Goal: Task Accomplishment & Management: Complete application form

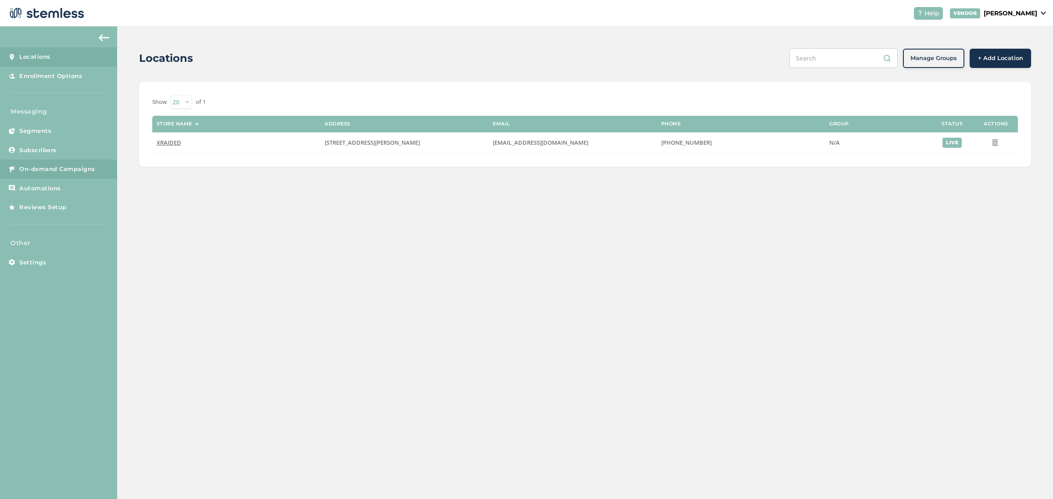
click at [45, 163] on link "On-demand Campaigns" at bounding box center [58, 169] width 117 height 19
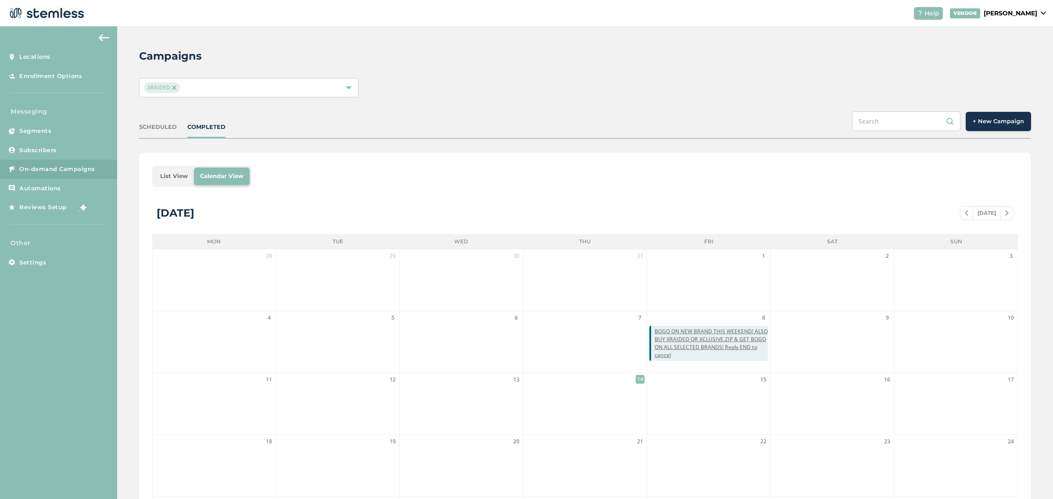
click at [1000, 117] on span "+ New Campaign" at bounding box center [998, 121] width 51 height 9
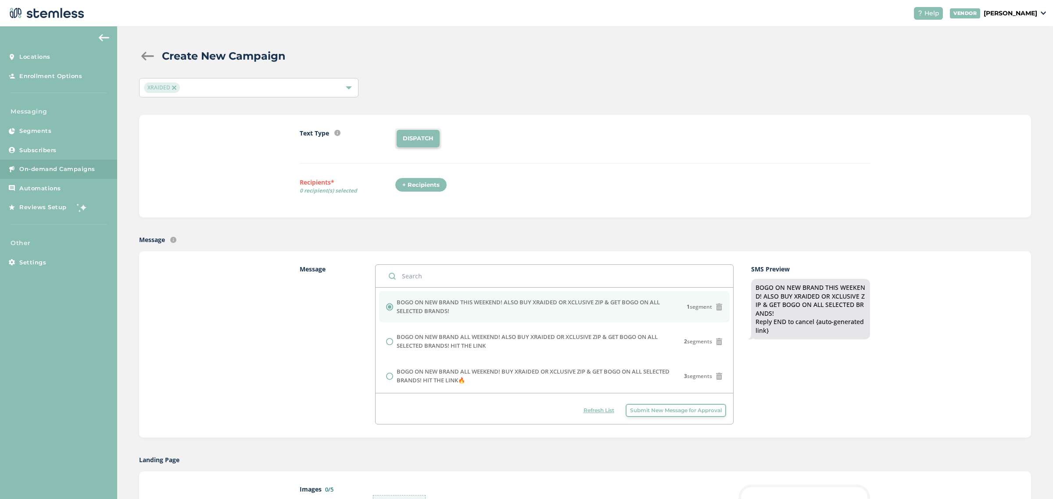
click at [678, 413] on span "Submit New Message for Approval" at bounding box center [676, 411] width 92 height 8
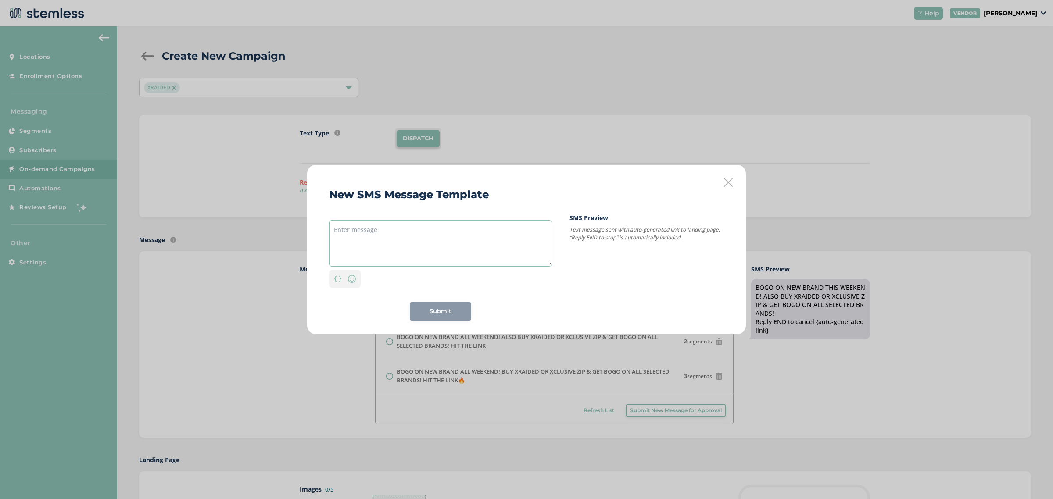
click at [413, 253] on textarea at bounding box center [440, 243] width 223 height 46
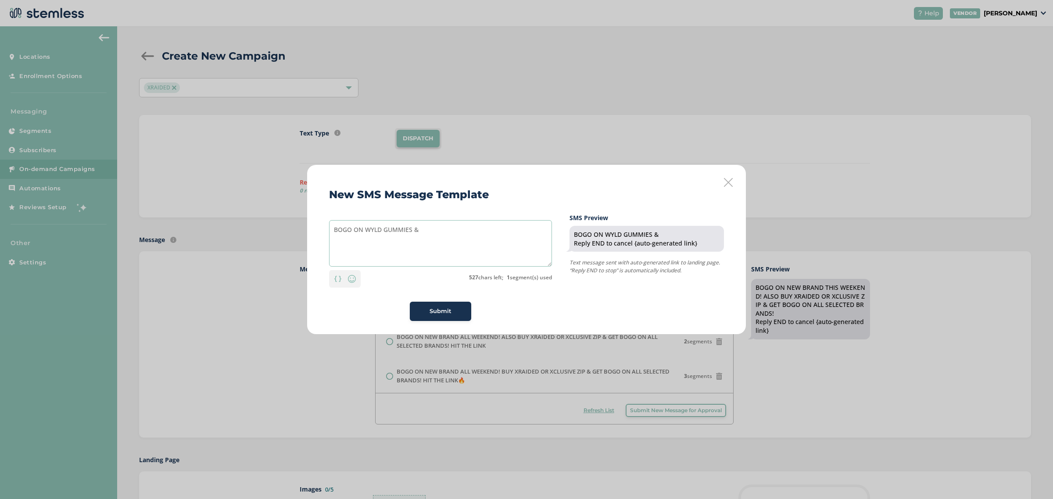
click at [334, 227] on textarea "BOGO ON WYLD GUMMIES &" at bounding box center [440, 243] width 223 height 46
click at [470, 228] on textarea "NEW DROP! BOGO ON WYLD GUMMIES &" at bounding box center [440, 243] width 223 height 46
click at [357, 283] on img at bounding box center [352, 279] width 11 height 11
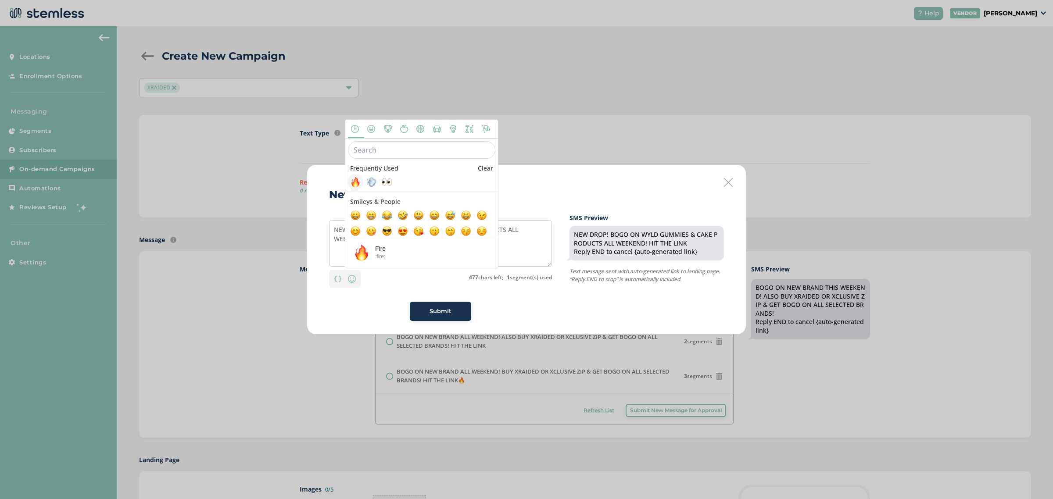
click at [354, 182] on span at bounding box center [355, 182] width 11 height 11
click at [514, 253] on textarea "NEW DROP! BOGO ON WYLD GUMMIES & CAKE PRODUCTS ALL WEEKEND! HIT THE LINK 🔥" at bounding box center [440, 243] width 223 height 46
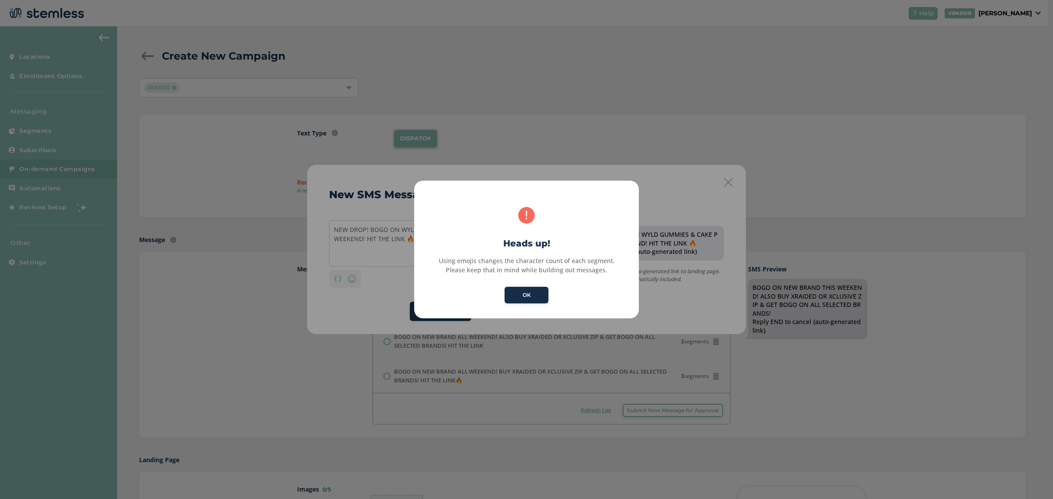
click at [520, 299] on button "OK" at bounding box center [526, 295] width 44 height 17
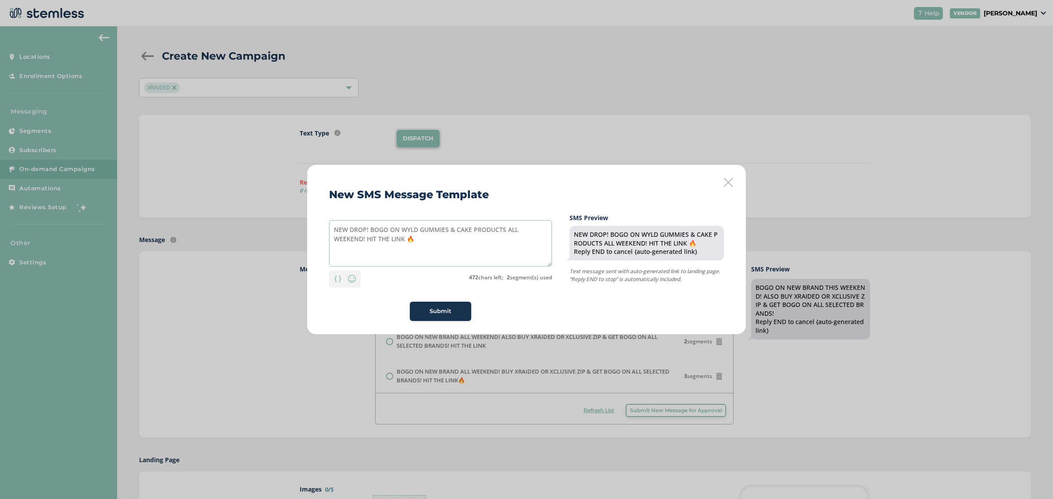
click at [453, 247] on textarea "NEW DROP! BOGO ON WYLD GUMMIES & CAKE PRODUCTS ALL WEEKEND! HIT THE LINK 🔥" at bounding box center [440, 243] width 223 height 46
type textarea "NEW DROP! BOGO ON WYLD GUMMIES & CAKE PRODUCTS ALL WEEKEND! HIT THE"
drag, startPoint x: 427, startPoint y: 244, endPoint x: 217, endPoint y: 226, distance: 210.4
click at [217, 226] on div "New SMS Message Template NEW DROP! BOGO ON WYLD GUMMIES & CAKE PRODUCTS ALL WEE…" at bounding box center [526, 249] width 1053 height 499
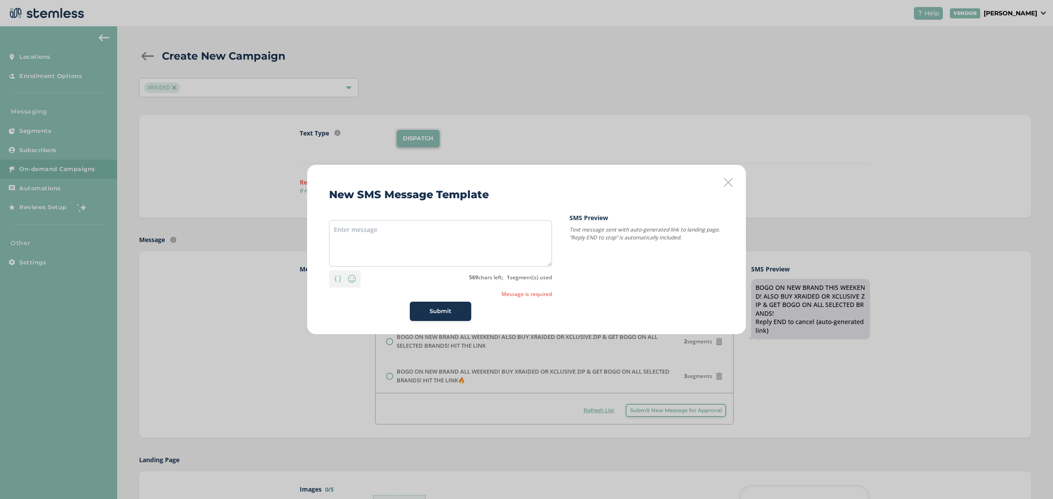
click at [724, 179] on icon at bounding box center [728, 182] width 9 height 9
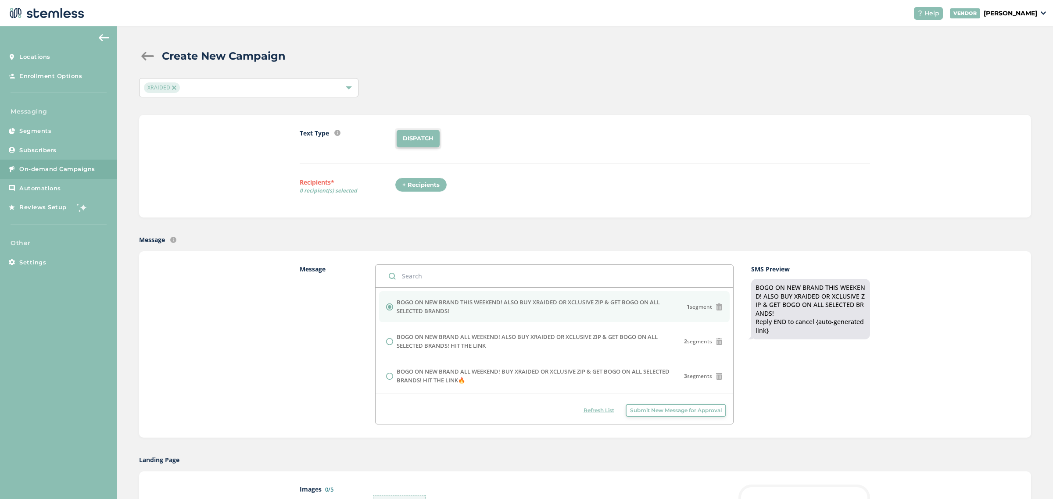
click at [687, 415] on span "Submit New Message for Approval" at bounding box center [676, 411] width 92 height 8
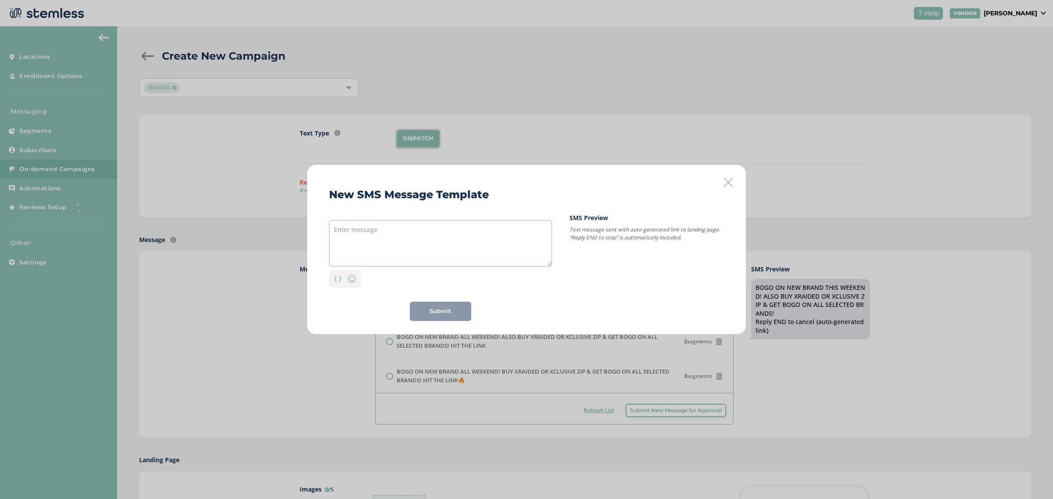
click at [472, 259] on textarea at bounding box center [440, 243] width 223 height 46
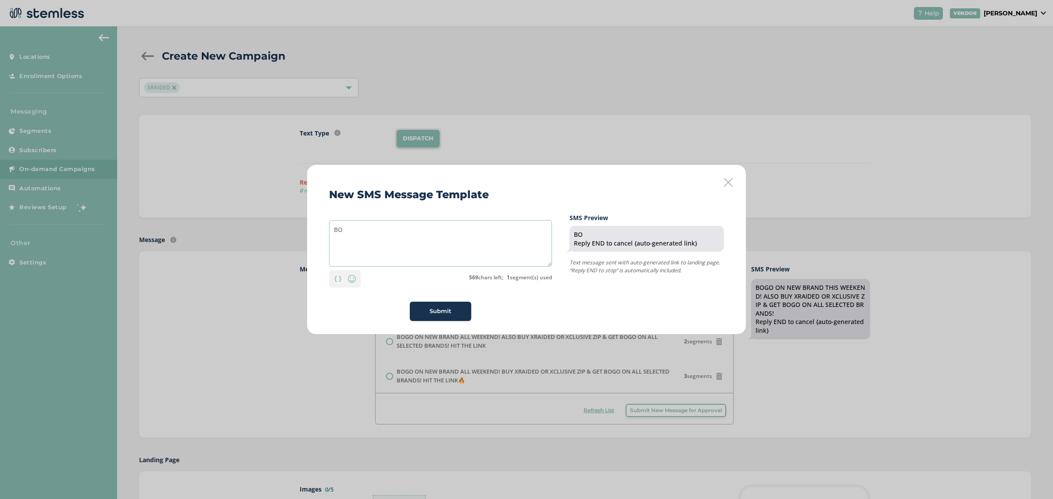
type textarea "B"
drag, startPoint x: 419, startPoint y: 229, endPoint x: 112, endPoint y: 202, distance: 308.2
click at [112, 202] on div "New SMS Message Template NEW DROP EVERY WEEKEND! BOGO ON WYLD & CAKE Personaliz…" at bounding box center [526, 249] width 1053 height 499
click at [426, 232] on textarea "BOGO ON WYLD & CAKE" at bounding box center [440, 243] width 223 height 46
click at [343, 227] on textarea "BOGO ON WYLD & CAKE" at bounding box center [440, 243] width 223 height 46
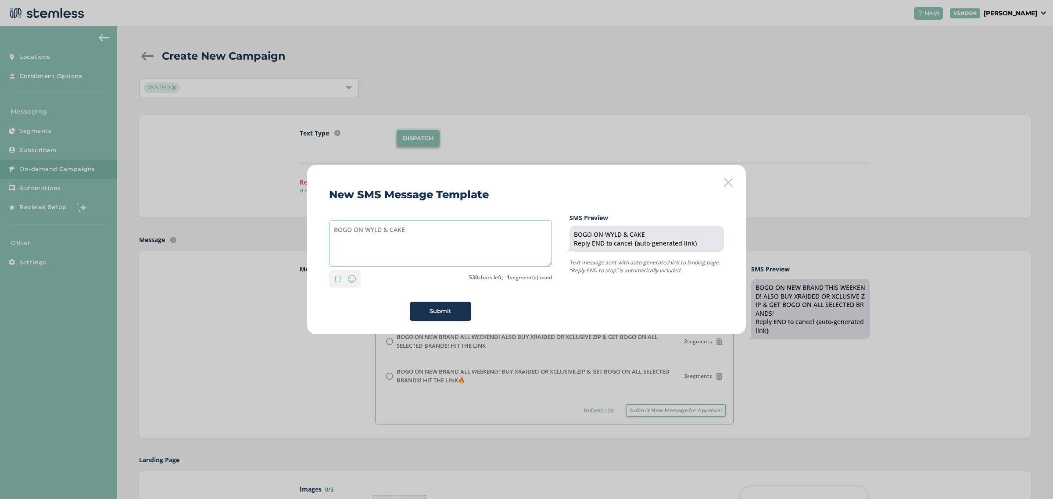
click at [336, 230] on textarea "BOGO ON WYLD & CAKE" at bounding box center [440, 243] width 223 height 46
click at [443, 235] on textarea "BOGO ON WYLD & CAKE" at bounding box center [440, 243] width 223 height 46
type textarea "BOGO ON WYLD & CAKE BRAND"
drag, startPoint x: 433, startPoint y: 235, endPoint x: 133, endPoint y: 245, distance: 300.2
click at [133, 245] on div "New SMS Message Template BOGO ON WYLD & CAKE BRAND Personalization Emoji 524 ch…" at bounding box center [526, 249] width 1053 height 499
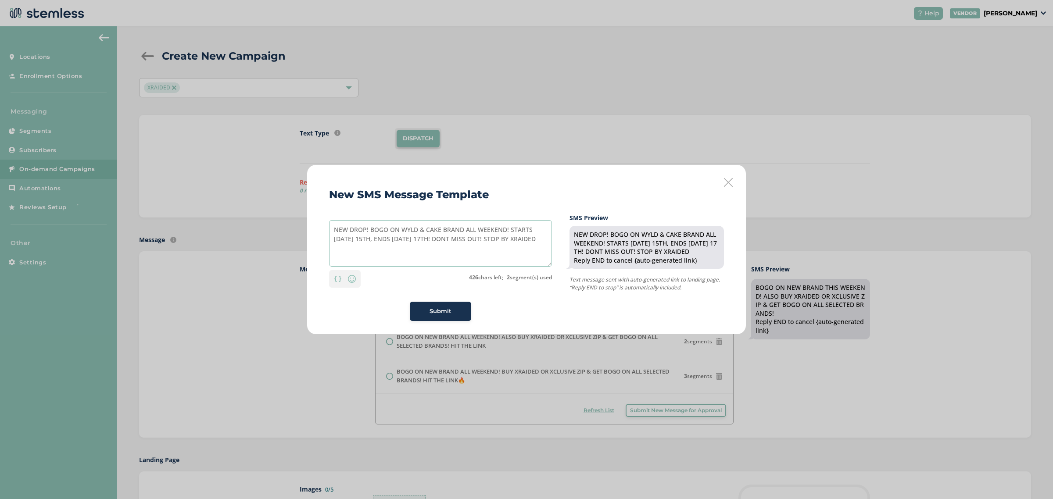
type textarea "NEW DROP! BOGO ON WYLD & CAKE BRAND ALL WEEKEND! STARTS [DATE] 15TH, ENDS [DATE…"
drag, startPoint x: 538, startPoint y: 244, endPoint x: 229, endPoint y: 211, distance: 311.5
click at [229, 211] on div "New SMS Message Template NEW DROP! BOGO ON WYLD & CAKE BRAND ALL WEEKEND! START…" at bounding box center [526, 249] width 1053 height 499
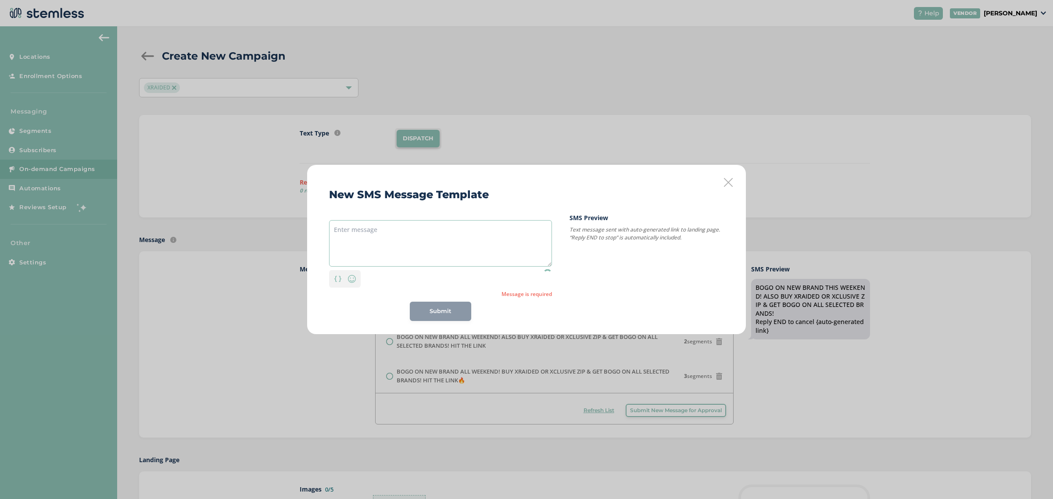
paste textarea "NEW DROP! BOGO ON WYLD & CAKE BRAND ALL WEEKEND! STARTS [DATE] 15TH, ENDS [DATE…"
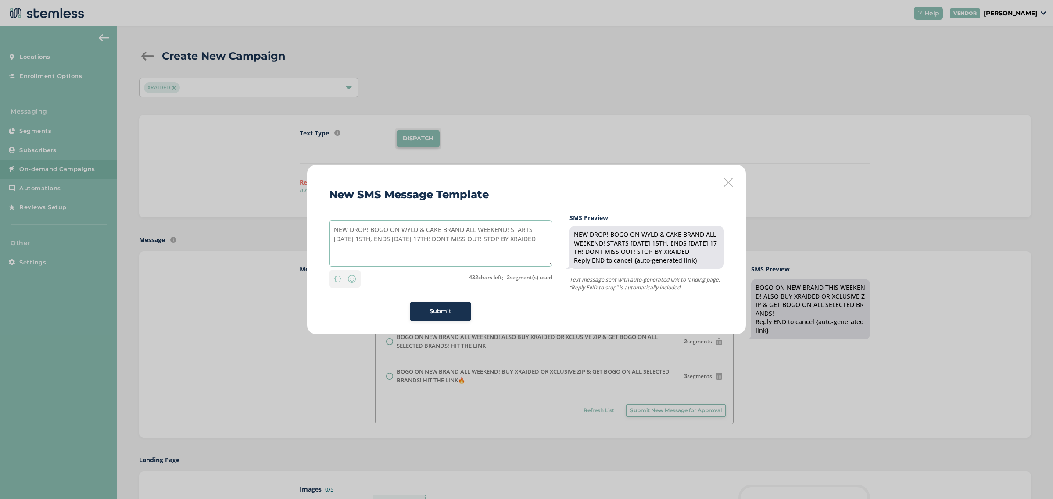
click at [538, 226] on textarea "NEW DROP! BOGO ON WYLD & CAKE BRAND ALL WEEKEND! STARTS [DATE] 15TH, ENDS [DATE…" at bounding box center [440, 243] width 223 height 46
click at [540, 240] on textarea "NEW DROP! BOGO ON WYLD & CAKE BRAND ALL WEEKEND! STARTS [DATE] 15TH, ENDS [DATE…" at bounding box center [440, 243] width 223 height 46
drag, startPoint x: 540, startPoint y: 240, endPoint x: 526, endPoint y: 239, distance: 13.6
click at [526, 239] on textarea "NEW DROP! BOGO ON WYLD & CAKE BRAND ALL WEEKEND! STARTS [DATE] 15TH, ENDS [DATE…" at bounding box center [440, 243] width 223 height 46
drag, startPoint x: 529, startPoint y: 240, endPoint x: 487, endPoint y: 239, distance: 41.7
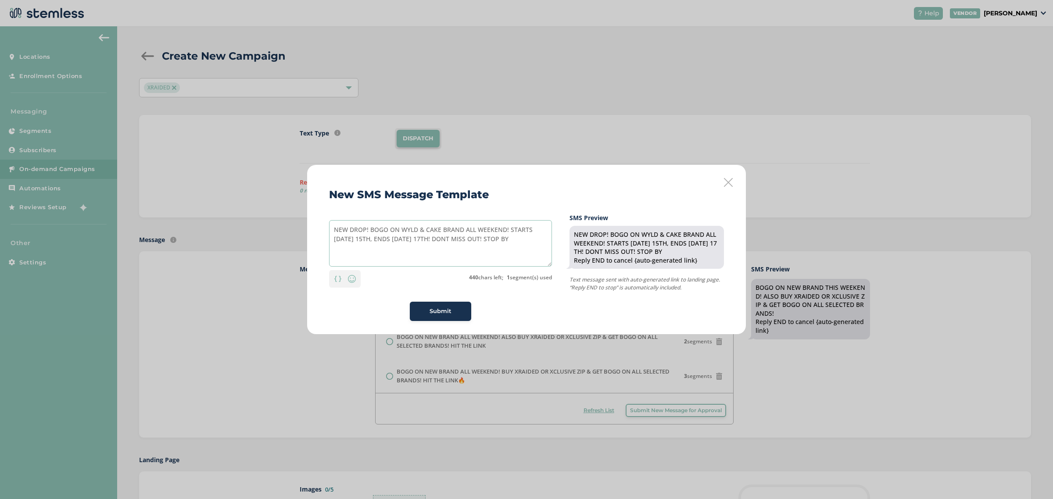
click at [487, 239] on textarea "NEW DROP! BOGO ON WYLD & CAKE BRAND ALL WEEKEND! STARTS [DATE] 15TH, ENDS [DATE…" at bounding box center [440, 243] width 223 height 46
click at [365, 231] on textarea "NEW DROP! BOGO ON WYLD & CAKE BRAND ALL WEEKEND! STARTS [DATE] 15TH, ENDS [DATE…" at bounding box center [440, 243] width 223 height 46
click at [373, 240] on textarea "NEW DROP! BOGO ON WYLD & CAKE BRAND ALL WEEKEND! STARTS [DATE] 15TH, ENDS [DATE…" at bounding box center [440, 243] width 223 height 46
click at [531, 240] on textarea "NEW DROP! BOGO ON WYLD & CAKE BRAND ALL WEEKEND! STARTS [DATE] 15TH & ENDS [DAT…" at bounding box center [440, 243] width 223 height 46
drag, startPoint x: 525, startPoint y: 241, endPoint x: 504, endPoint y: 246, distance: 21.5
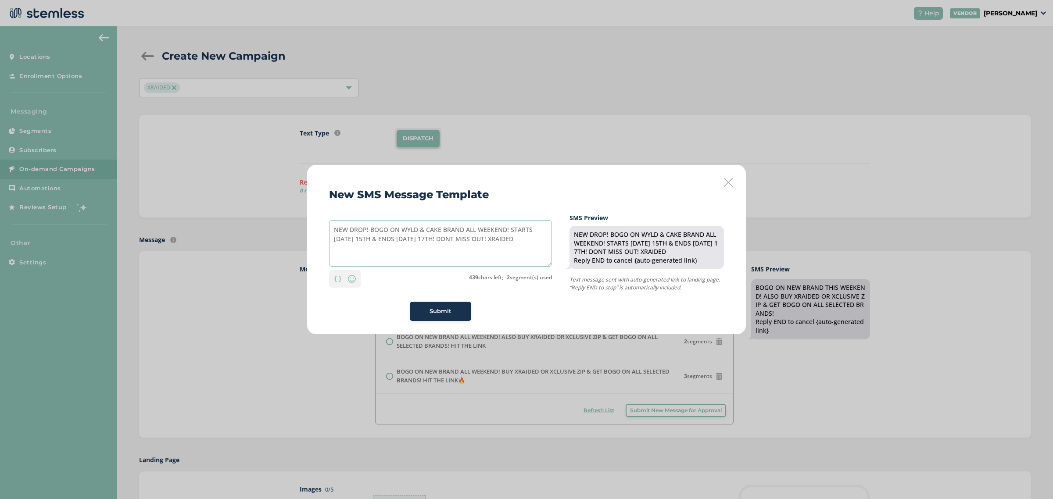
click at [504, 246] on textarea "NEW DROP! BOGO ON WYLD & CAKE BRAND ALL WEEKEND! STARTS [DATE] 15TH & ENDS [DAT…" at bounding box center [440, 243] width 223 height 46
drag, startPoint x: 497, startPoint y: 238, endPoint x: 316, endPoint y: 224, distance: 180.8
click at [316, 224] on div "New SMS Message Template NEW DROP! BOGO ON WYLD & CAKE BRAND ALL WEEKEND! START…" at bounding box center [526, 249] width 439 height 169
click at [519, 240] on textarea "NEW DROP! BOGO ON WYLD & CAKE BRAND ALL WEEKEND! STARTS [DATE] 15TH & ENDS [DAT…" at bounding box center [440, 243] width 223 height 46
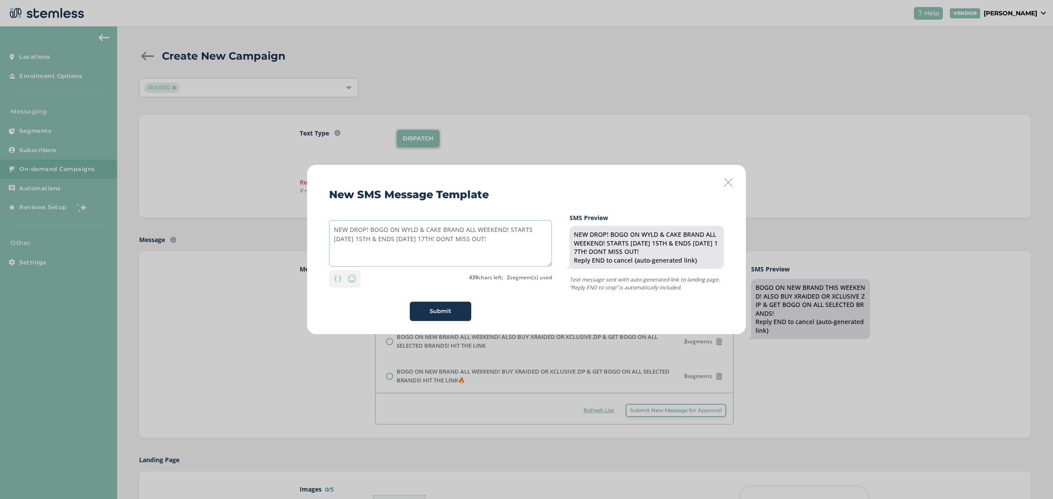
click at [455, 244] on textarea "NEW DROP! BOGO ON WYLD & CAKE BRAND ALL WEEKEND! STARTS [DATE] 15TH & ENDS [DAT…" at bounding box center [440, 243] width 223 height 46
click at [507, 243] on textarea "NEW DROP! BOGO ON WYLD & CAKE BRAND ALL WEEKEND! STARTS [DATE] 15TH & ENDS [DAT…" at bounding box center [440, 243] width 223 height 46
type textarea "NEW DROP! BOGO ON WYLD & CAKE BRAND ALL WEEKEND! STARTS [DATE] 15TH & ENDS [DAT…"
click at [419, 311] on div "Submit" at bounding box center [440, 311] width 47 height 9
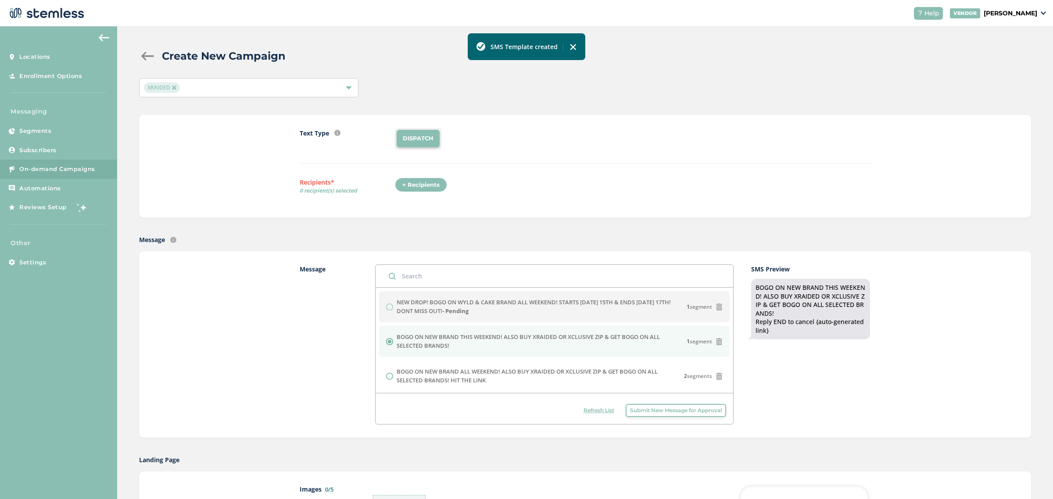
click at [652, 415] on button "Submit New Message for Approval" at bounding box center [676, 410] width 100 height 13
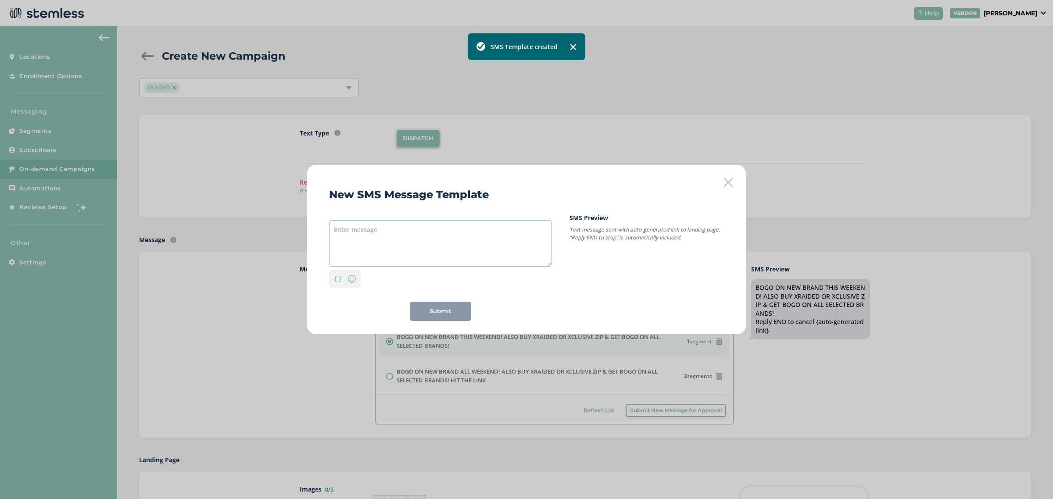
click at [443, 247] on textarea at bounding box center [440, 243] width 223 height 46
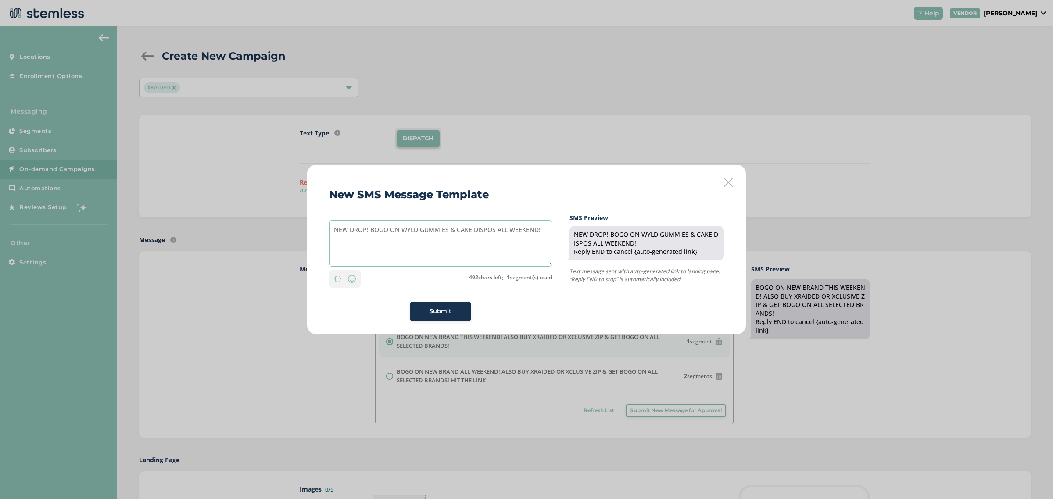
click at [506, 226] on textarea "NEW DROP! BOGO ON WYLD GUMMIES & CAKE DISPOS ALL WEEKEND!" at bounding box center [440, 243] width 223 height 46
click at [547, 225] on textarea "NEW DROP! BOGO ON WYLD GUMMIES & CAKE DISPOS THIS WEEKEND!" at bounding box center [440, 243] width 223 height 46
click at [451, 255] on textarea "NEW DROP! BOGO ON WYLD GUMMIES & CAKE DISPOS THIS WEEKEND FROM THE 15TH - 17TH" at bounding box center [440, 243] width 223 height 46
click at [447, 254] on textarea "NEW DROP! BOGO ON WYLD GUMMIES & CAKE DISPOS THIS WEEKEND FROM THE 15TH - 17TH" at bounding box center [440, 243] width 223 height 46
click at [366, 240] on textarea "NEW DROP! BOGO ON WYLD GUMMIES & CAKE DISPOS THIS WEEKEND FROM THE 15TH - 17TH" at bounding box center [440, 243] width 223 height 46
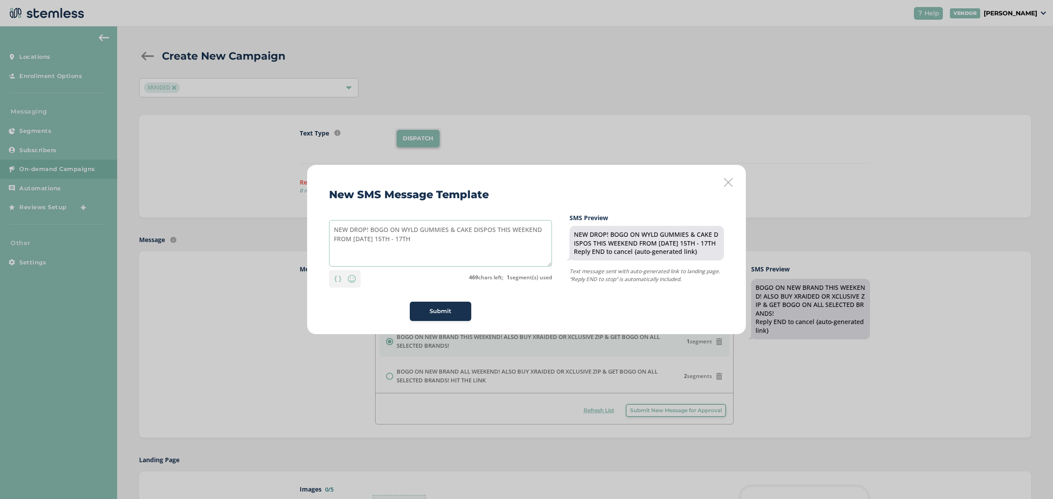
click at [394, 238] on textarea "NEW DROP! BOGO ON WYLD GUMMIES & CAKE DISPOS THIS WEEKEND FROM [DATE] 15TH - 17…" at bounding box center [440, 243] width 223 height 46
click at [453, 235] on textarea "NEW DROP! BOGO ON WYLD GUMMIES & CAKE DISPOS THIS WEEKEND FROM [DATE] 15TH TO […" at bounding box center [440, 243] width 223 height 46
click at [457, 314] on div "Submit" at bounding box center [440, 311] width 47 height 9
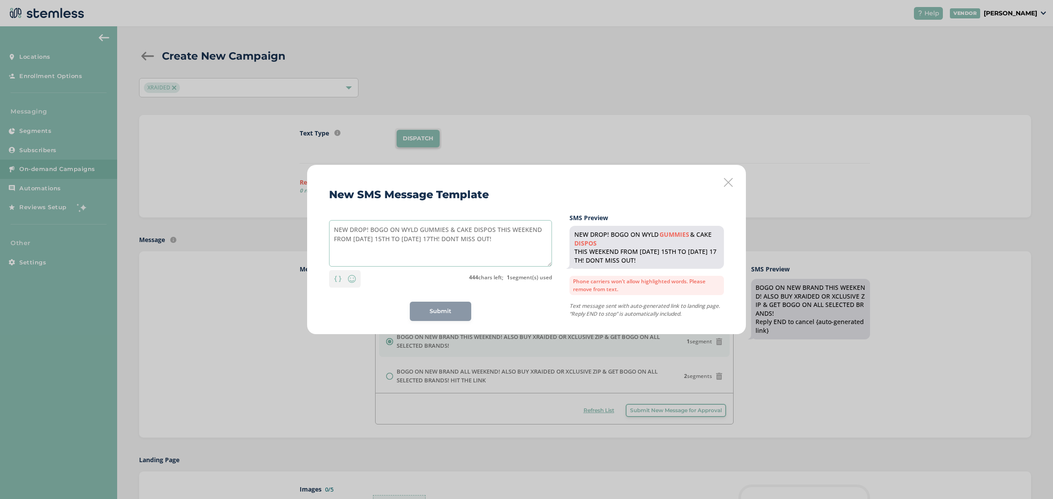
click at [543, 252] on textarea "NEW DROP! BOGO ON WYLD GUMMIES & CAKE DISPOS THIS WEEKEND FROM [DATE] 15TH TO […" at bounding box center [440, 243] width 223 height 46
click at [446, 240] on textarea "NEW DROP! BOGO ON WYLD GUMMIES & CAKE DISPOS THIS WEEKEND FROM [DATE] 15TH TO […" at bounding box center [440, 243] width 223 height 46
click at [448, 231] on textarea "NEW DROP! BOGO ON WYLD GUMMIES & CAKE DISPOS THIS WEEKEND FROM [DATE] 15TH TO […" at bounding box center [440, 243] width 223 height 46
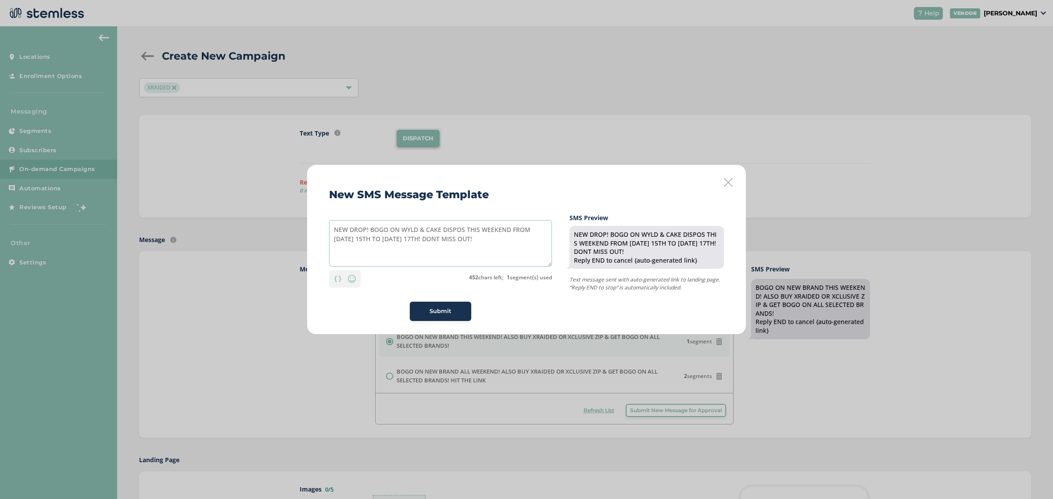
drag, startPoint x: 458, startPoint y: 229, endPoint x: 464, endPoint y: 232, distance: 6.9
click at [458, 229] on textarea "NEW DROP! BOGO ON WYLD & CAKE DISPOS THIS WEEKEND FROM [DATE] 15TH TO [DATE] 17…" at bounding box center [440, 243] width 223 height 46
click at [466, 233] on textarea "NEW DROP! BOGO ON WYLD & CAKE DISPOS THIS WEEKEND FROM [DATE] 15TH TO [DATE] 17…" at bounding box center [440, 243] width 223 height 46
click at [452, 306] on button "Submit" at bounding box center [440, 311] width 61 height 19
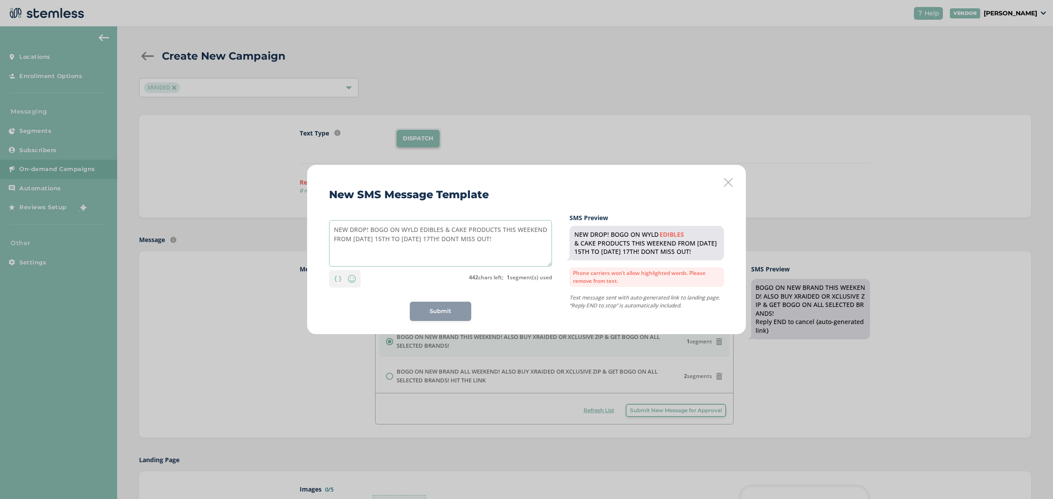
click at [442, 231] on textarea "NEW DROP! BOGO ON WYLD EDIBLES & CAKE PRODUCTS THIS WEEKEND FROM [DATE] 15TH TO…" at bounding box center [440, 243] width 223 height 46
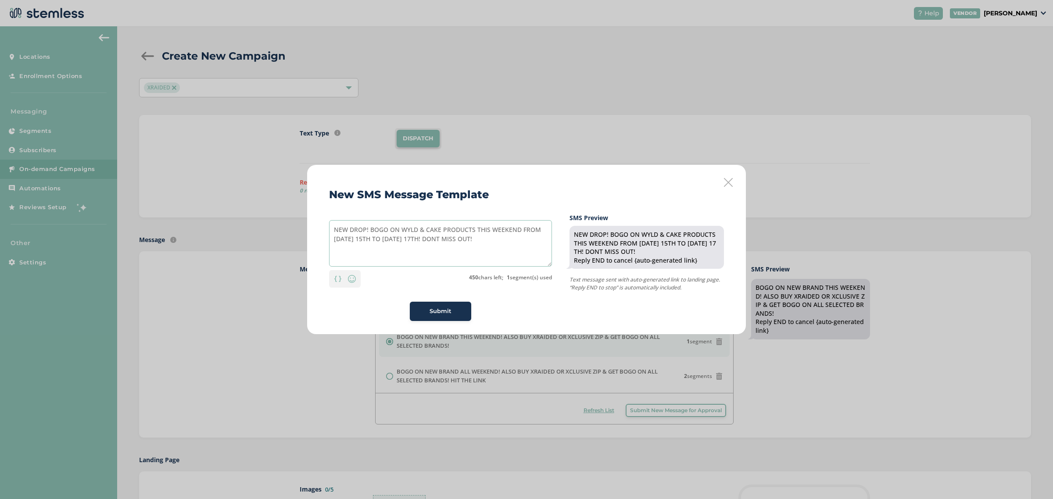
click at [492, 238] on textarea "NEW DROP! BOGO ON WYLD & CAKE PRODUCTS THIS WEEKEND FROM [DATE] 15TH TO [DATE] …" at bounding box center [440, 243] width 223 height 46
type textarea "NEW DROP! BOGO ON WYLD & CAKE PRODUCTS THIS WEEKEND FROM [DATE] 15TH TO [DATE] …"
drag, startPoint x: 495, startPoint y: 244, endPoint x: 284, endPoint y: 186, distance: 218.8
click at [284, 186] on div "New SMS Message Template NEW DROP! BOGO ON WYLD & CAKE PRODUCTS THIS WEEKEND FR…" at bounding box center [526, 249] width 1053 height 499
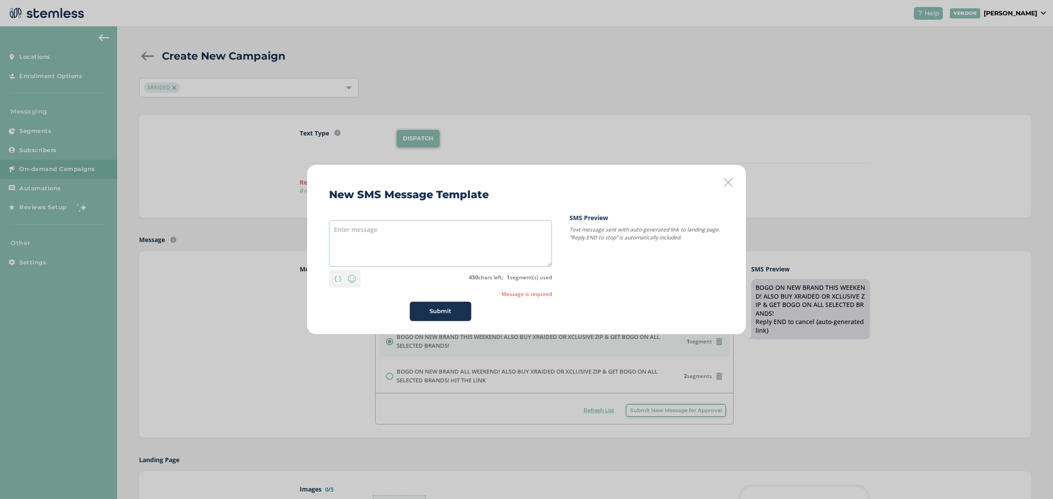
click at [424, 252] on textarea at bounding box center [440, 243] width 223 height 46
paste textarea "NEW DROP! BOGO ON WYLD & CAKE PRODUCTS THIS WEEKEND FROM [DATE] 15TH TO [DATE] …"
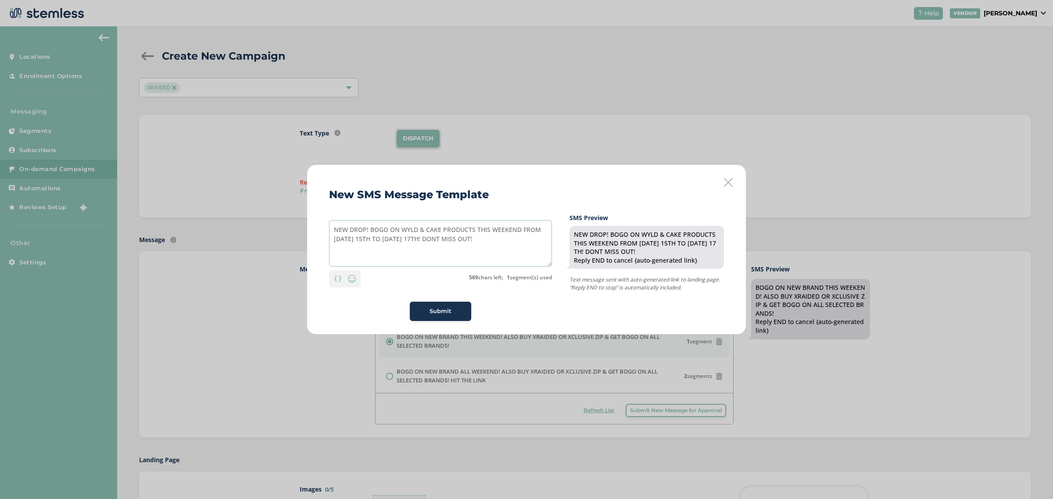
click at [490, 254] on textarea "NEW DROP! BOGO ON WYLD & CAKE PRODUCTS THIS WEEKEND FROM [DATE] 15TH TO [DATE] …" at bounding box center [440, 243] width 223 height 46
type textarea "NEW DROP! BOGO ON WYLD & CAKE PRODUCTS THIS WEEKEND FROM [DATE] 15TH TO [DATE] …"
click at [458, 306] on button "Submit" at bounding box center [440, 311] width 61 height 19
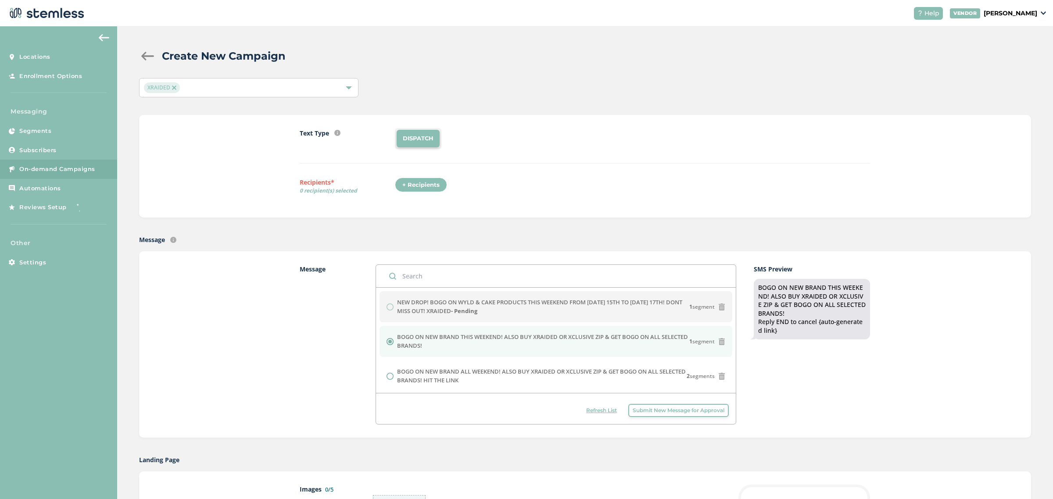
click at [676, 408] on span "Submit New Message for Approval" at bounding box center [679, 411] width 92 height 8
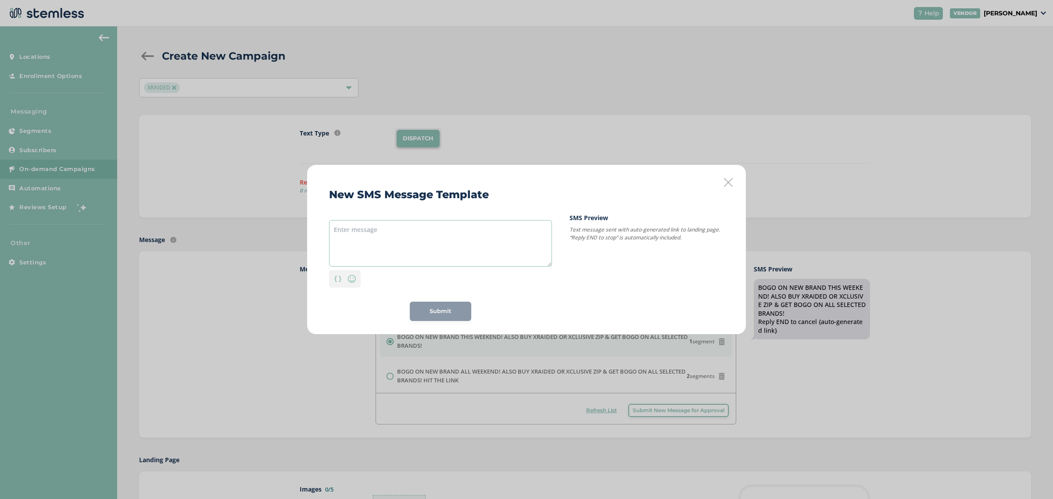
click at [453, 260] on textarea at bounding box center [440, 243] width 223 height 46
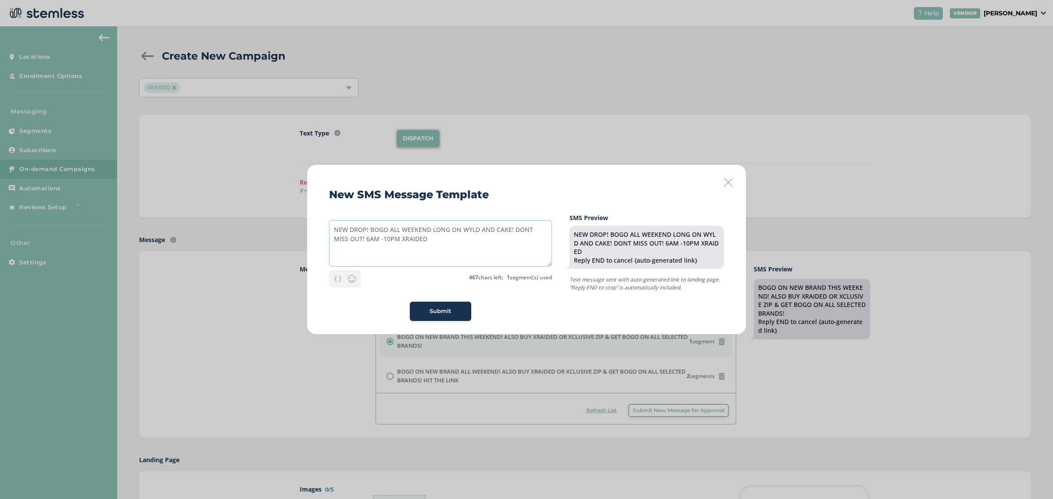
click at [450, 225] on textarea "NEW DROP! BOGO ALL WEEKEND LONG ON WYLD AND CAKE! DONT MISS OUT! 6AM -10PM XRAI…" at bounding box center [440, 243] width 223 height 46
click at [481, 245] on textarea "NEW DROP! BOGO ALL WEEKEND ON WYLD AND CAKE! DONT MISS OUT! 6AM -10PM XRAIDED" at bounding box center [440, 243] width 223 height 46
type textarea "NEW DROP! BOGO ALL WEEKEND ON WYLD AND CAKE! DONT MISS OUT! 6AM -10PM XRAIDED"
click at [425, 312] on div "Submit" at bounding box center [440, 311] width 47 height 9
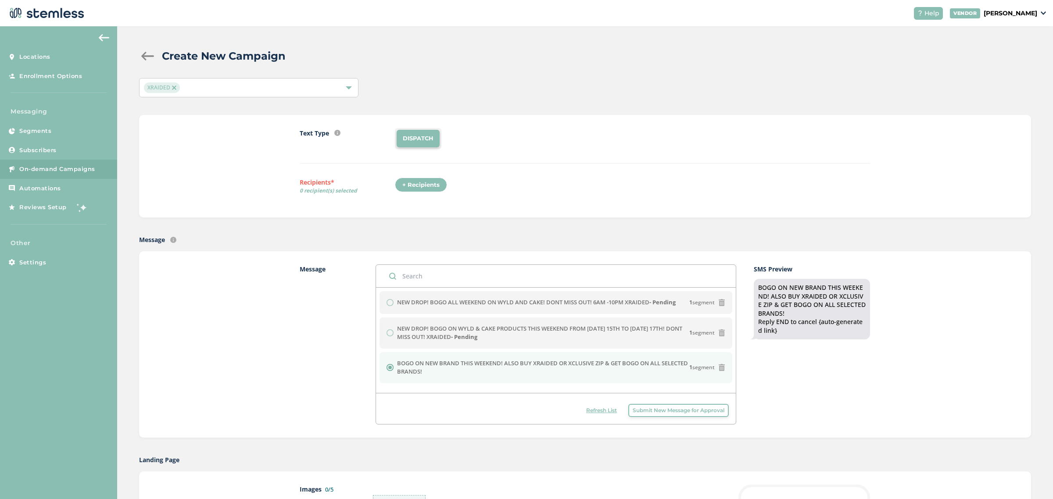
click at [606, 409] on span "Refresh List" at bounding box center [601, 411] width 31 height 8
click at [389, 335] on div "NEW DROP! BOGO ON WYLD & CAKE PRODUCTS THIS WEEKEND FROM [DATE] 15TH TO [DATE] …" at bounding box center [555, 333] width 339 height 17
click at [602, 413] on span "Refresh List" at bounding box center [601, 411] width 31 height 8
